Goal: Find specific page/section: Find specific page/section

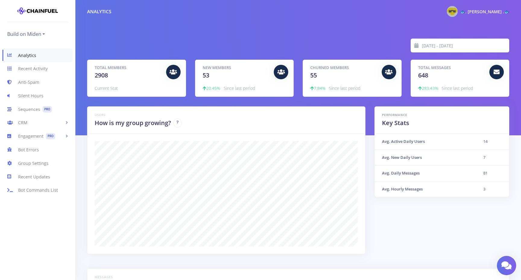
scroll to position [105, 407]
click at [52, 54] on link "Analytics" at bounding box center [37, 56] width 70 height 14
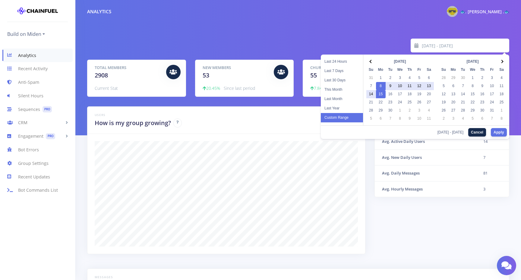
click at [428, 43] on input "[DATE] - [DATE]" at bounding box center [466, 46] width 88 height 14
click at [340, 99] on li "Last Month" at bounding box center [342, 98] width 42 height 9
type input "2025-08-01 - 2025-08-31"
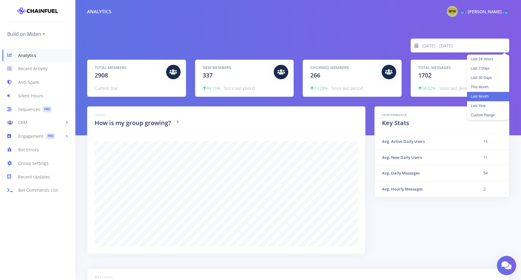
click at [436, 43] on input "2025-08-01 - 2025-08-31" at bounding box center [466, 46] width 88 height 14
click at [483, 114] on li "Custom Range" at bounding box center [488, 115] width 42 height 9
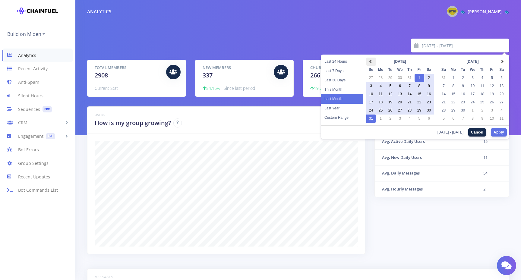
click at [372, 59] on th at bounding box center [371, 62] width 10 height 8
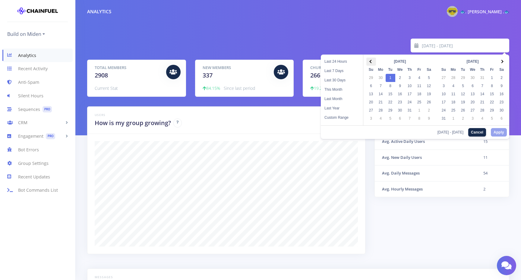
click at [369, 61] on th at bounding box center [371, 62] width 10 height 8
click at [501, 62] on span at bounding box center [501, 61] width 3 height 3
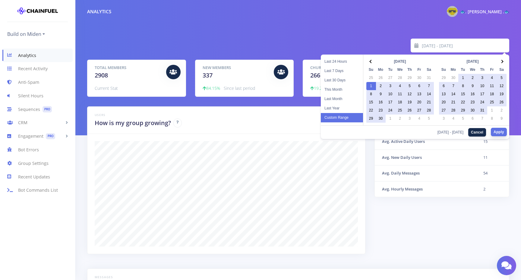
click at [500, 132] on button "Apply" at bounding box center [499, 132] width 16 height 8
type input "[DATE] - [DATE]"
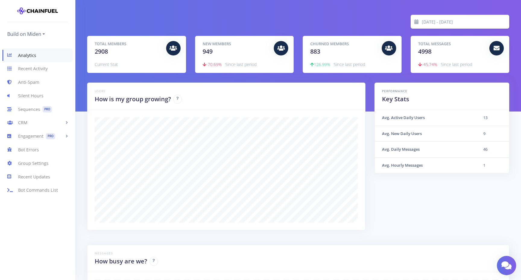
scroll to position [31, 0]
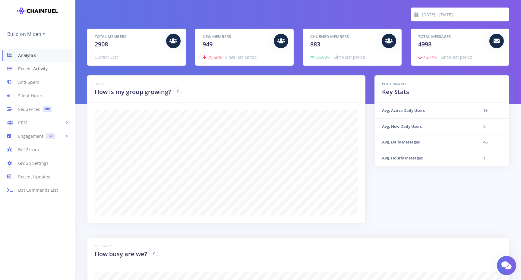
click at [25, 70] on link "Recent Activity" at bounding box center [37, 69] width 75 height 14
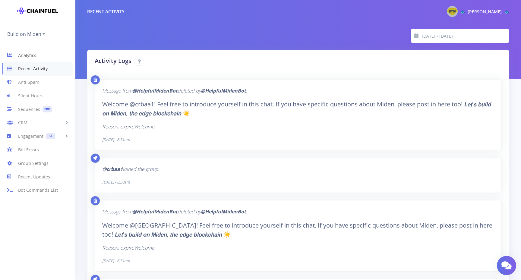
click at [29, 55] on link "Analytics" at bounding box center [37, 56] width 75 height 14
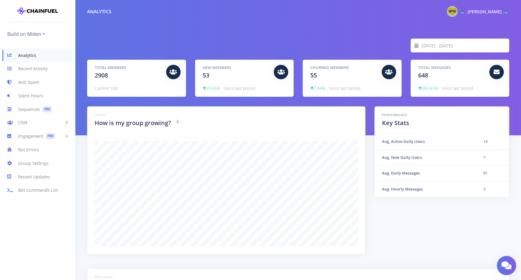
scroll to position [105, 407]
click at [31, 67] on link "Recent Activity" at bounding box center [37, 69] width 75 height 14
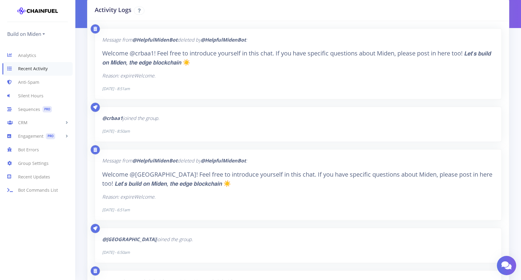
scroll to position [53, 0]
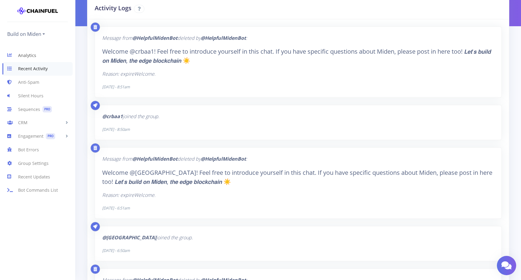
click at [31, 54] on link "Analytics" at bounding box center [37, 56] width 75 height 14
